Goal: Information Seeking & Learning: Learn about a topic

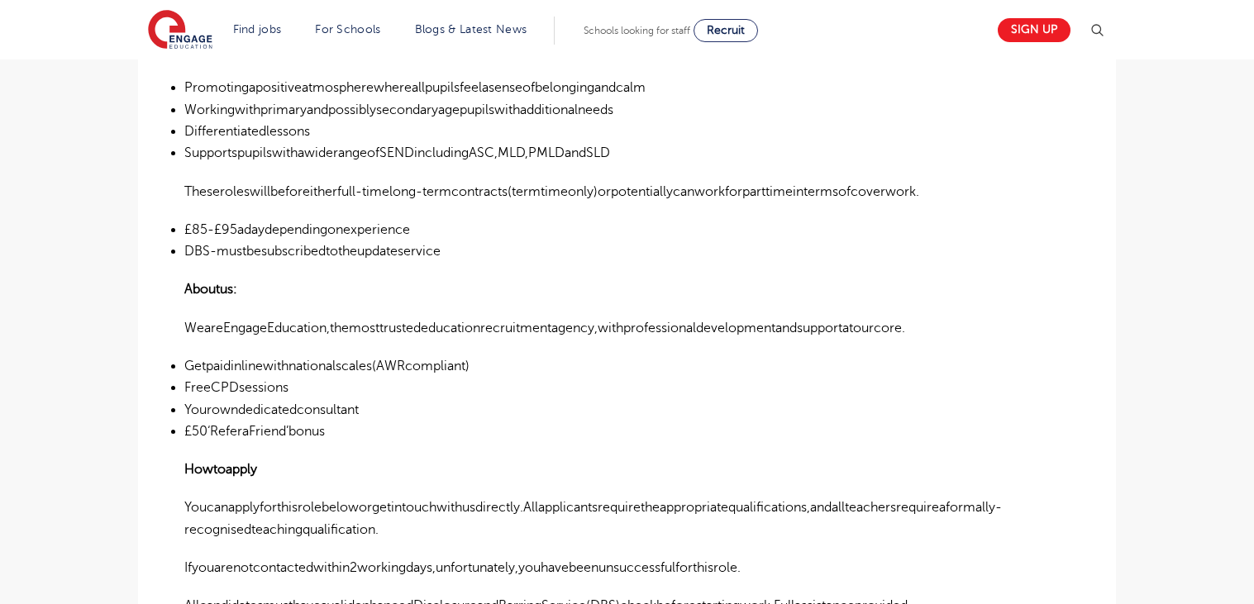
scroll to position [88, 0]
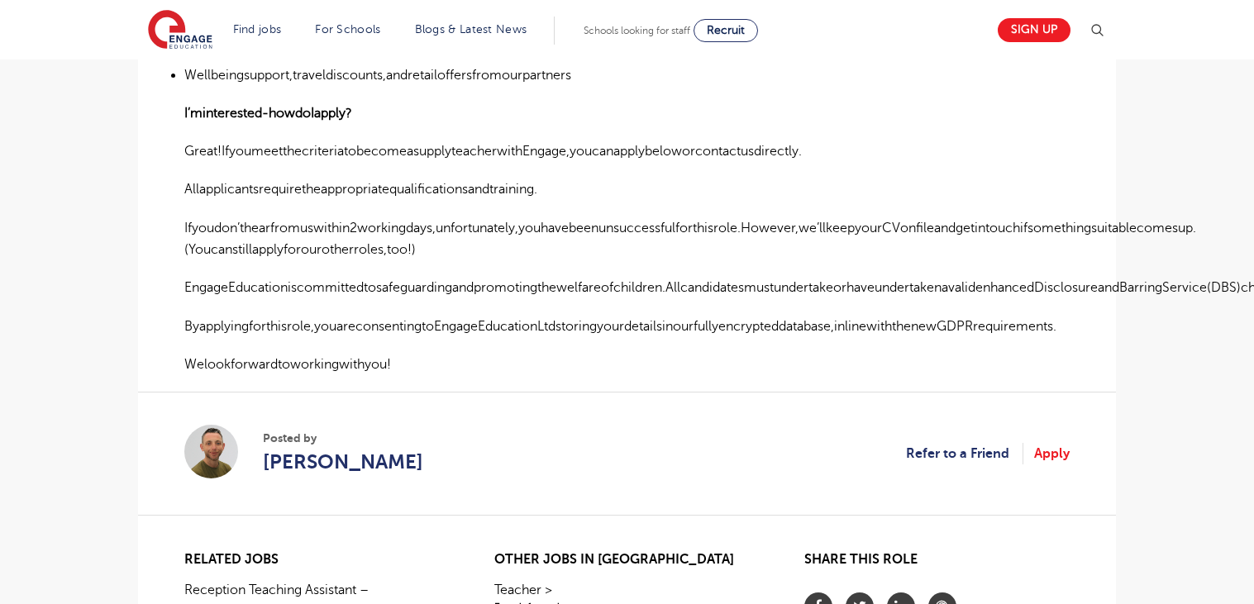
scroll to position [1093, 0]
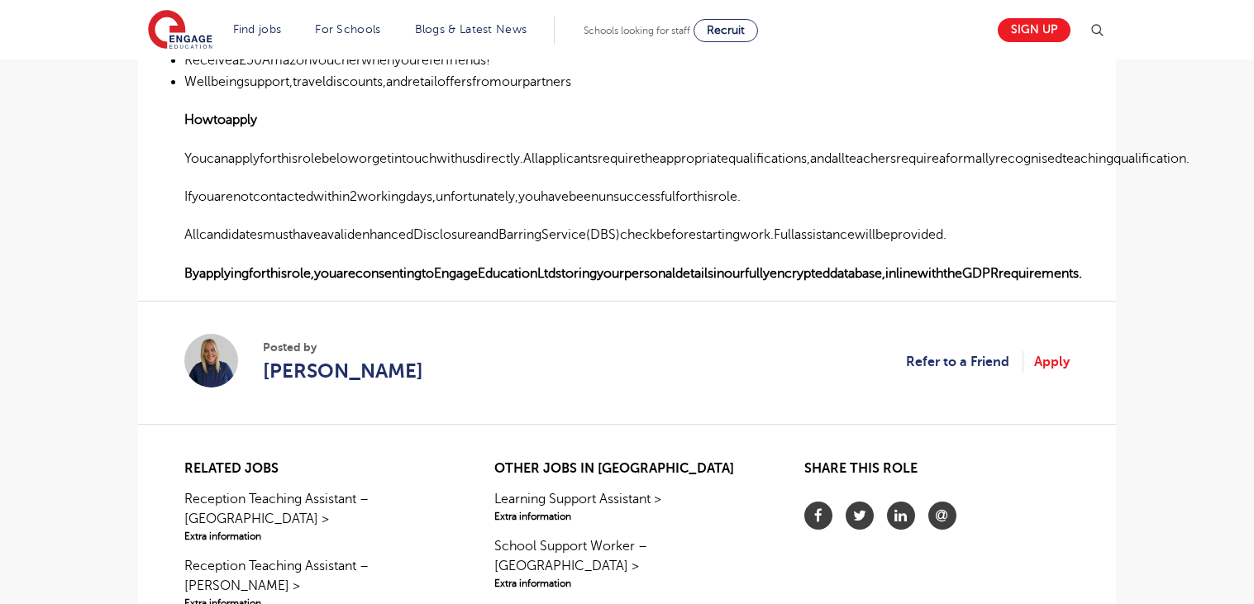
scroll to position [1593, 0]
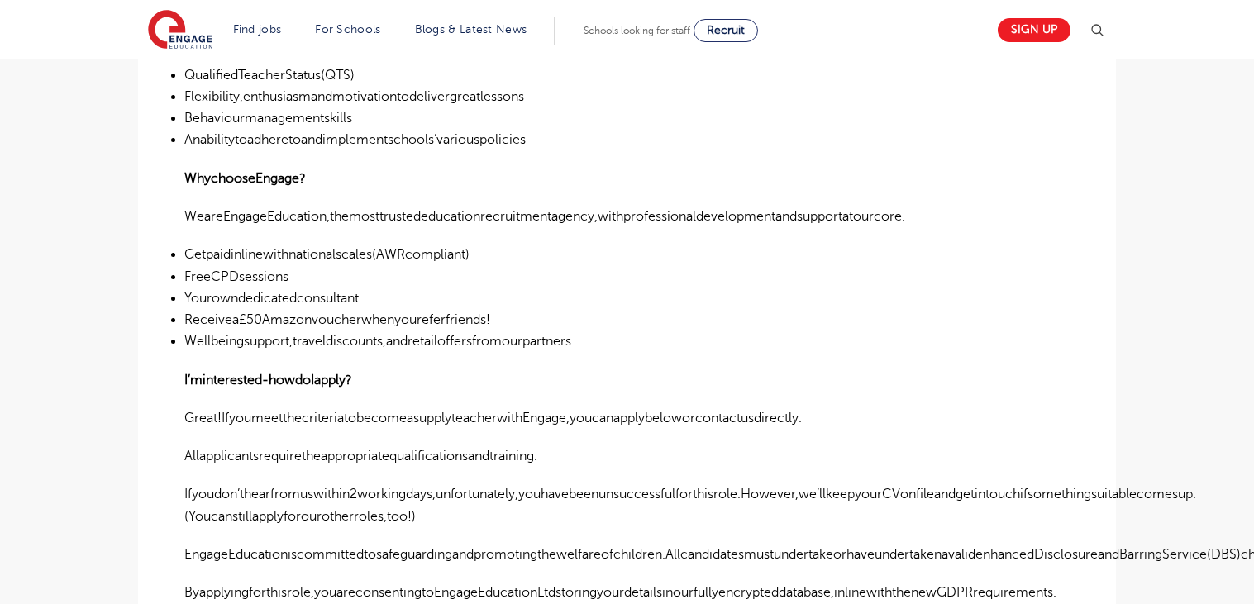
scroll to position [1196, 0]
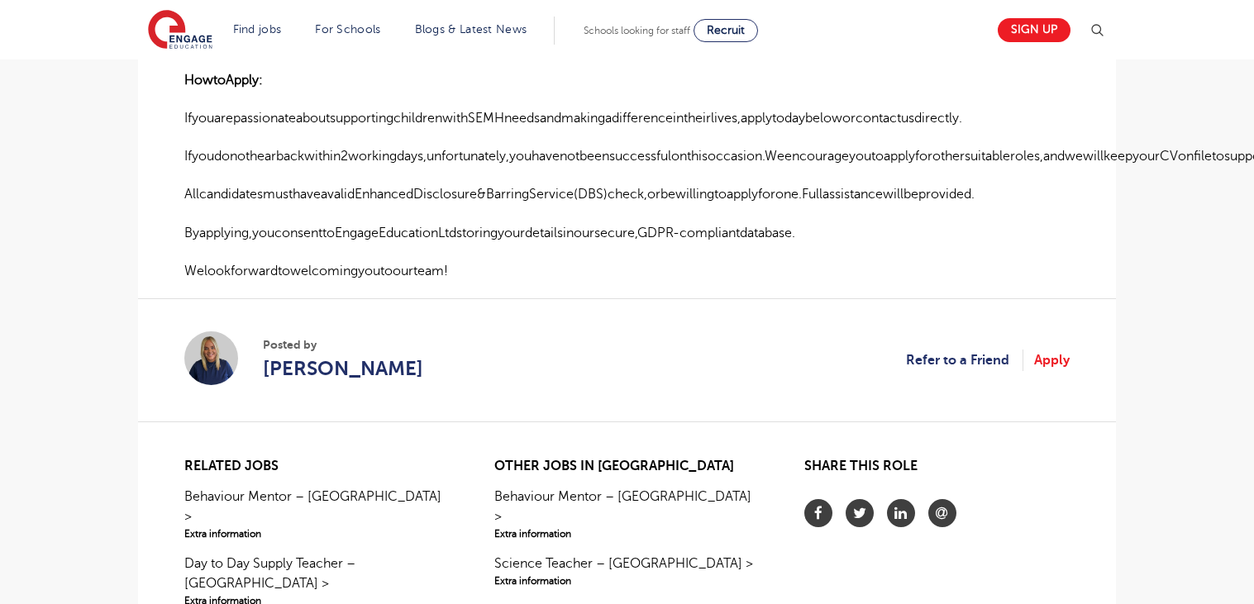
scroll to position [1257, 0]
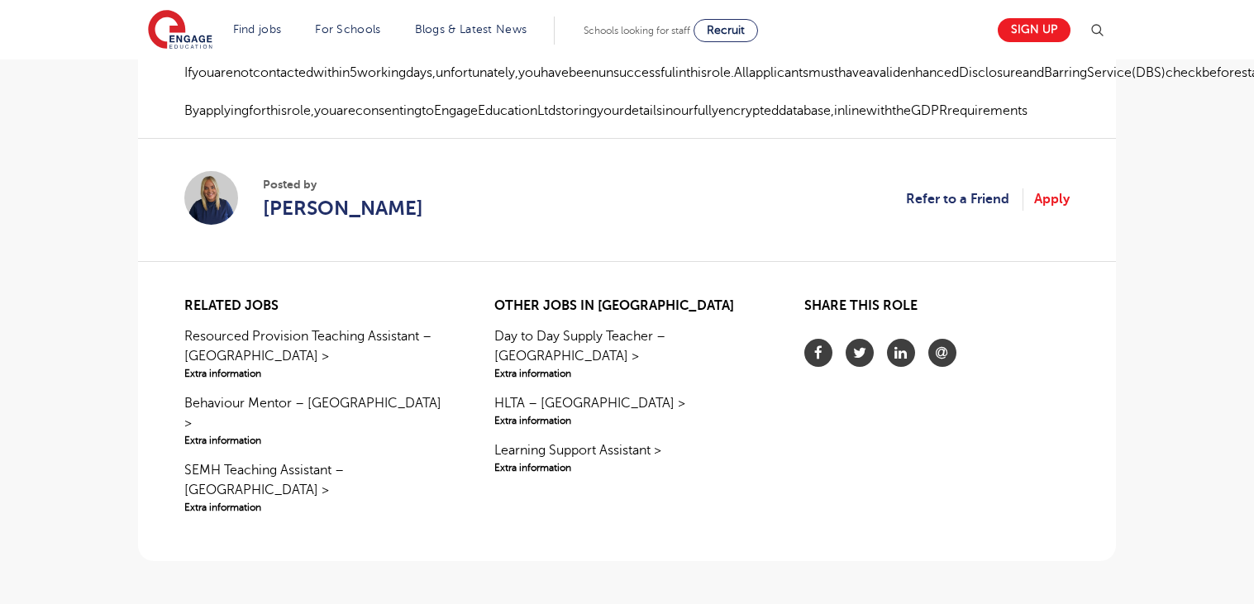
scroll to position [1874, 0]
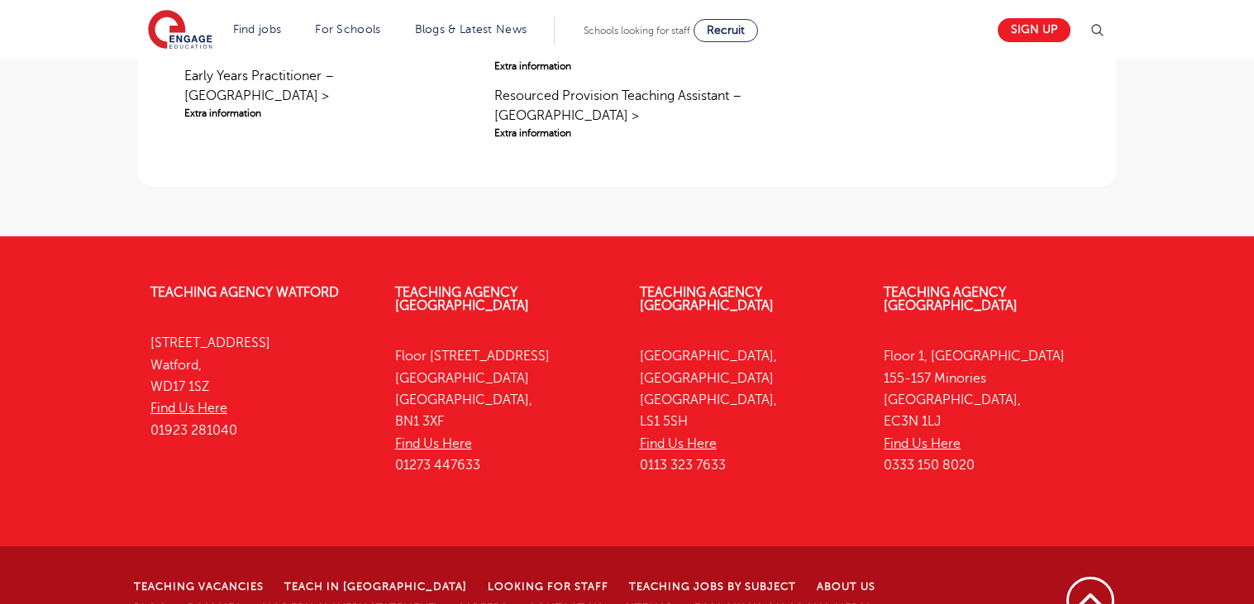
scroll to position [755, 0]
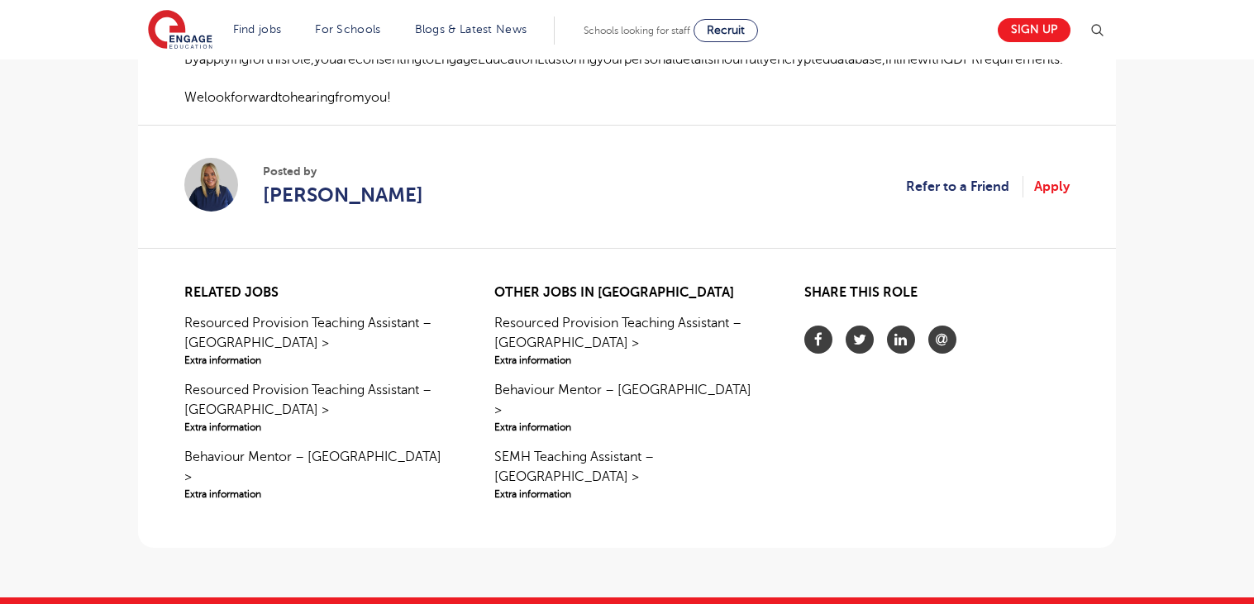
scroll to position [1362, 0]
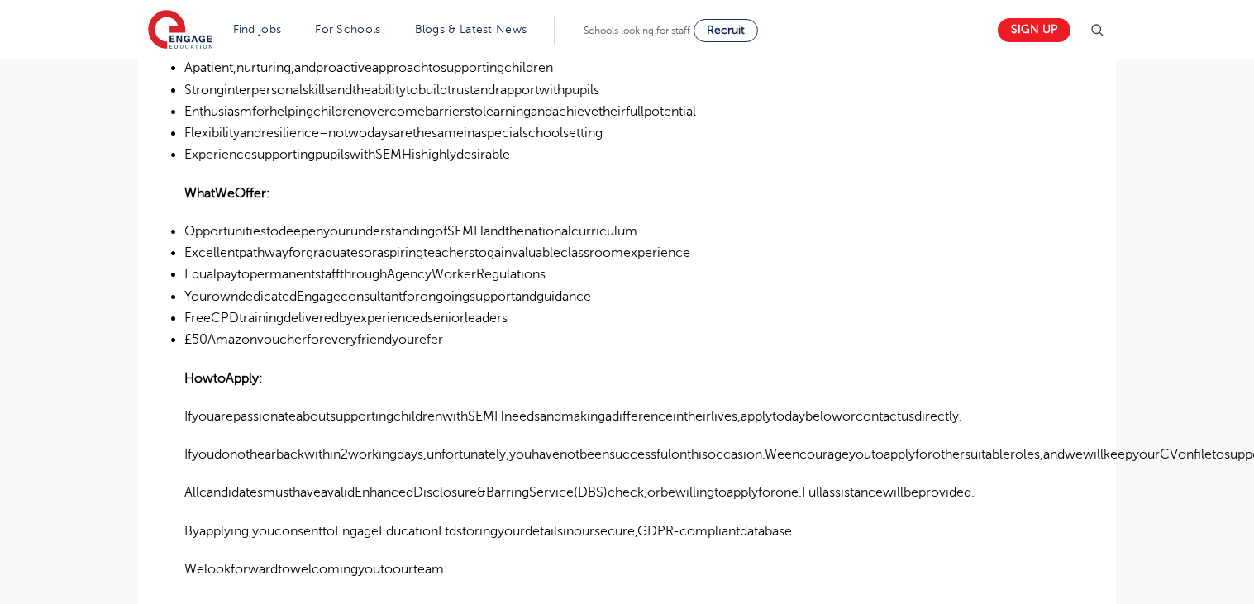
scroll to position [1495, 0]
